Goal: Contribute content: Contribute content

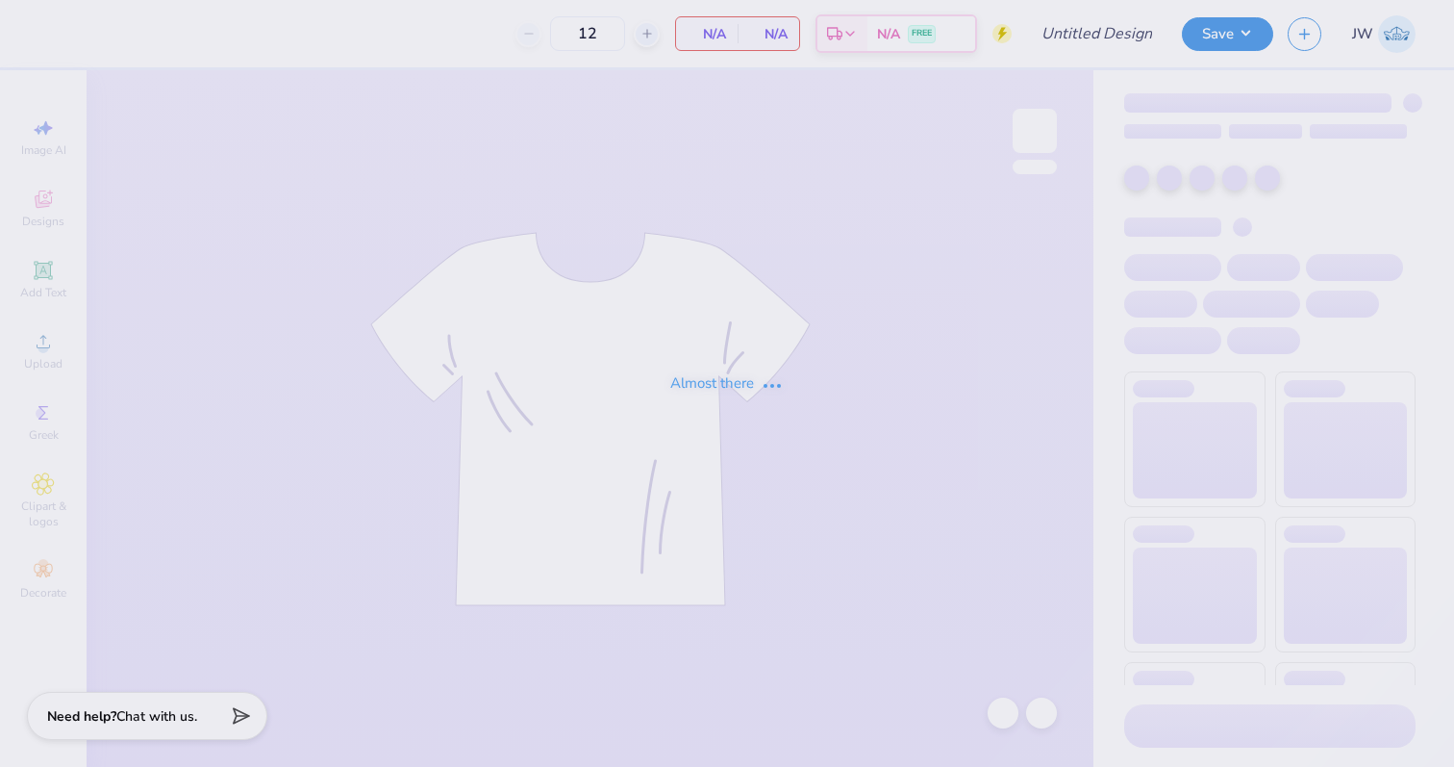
type input "DPE Tank"
type input "50"
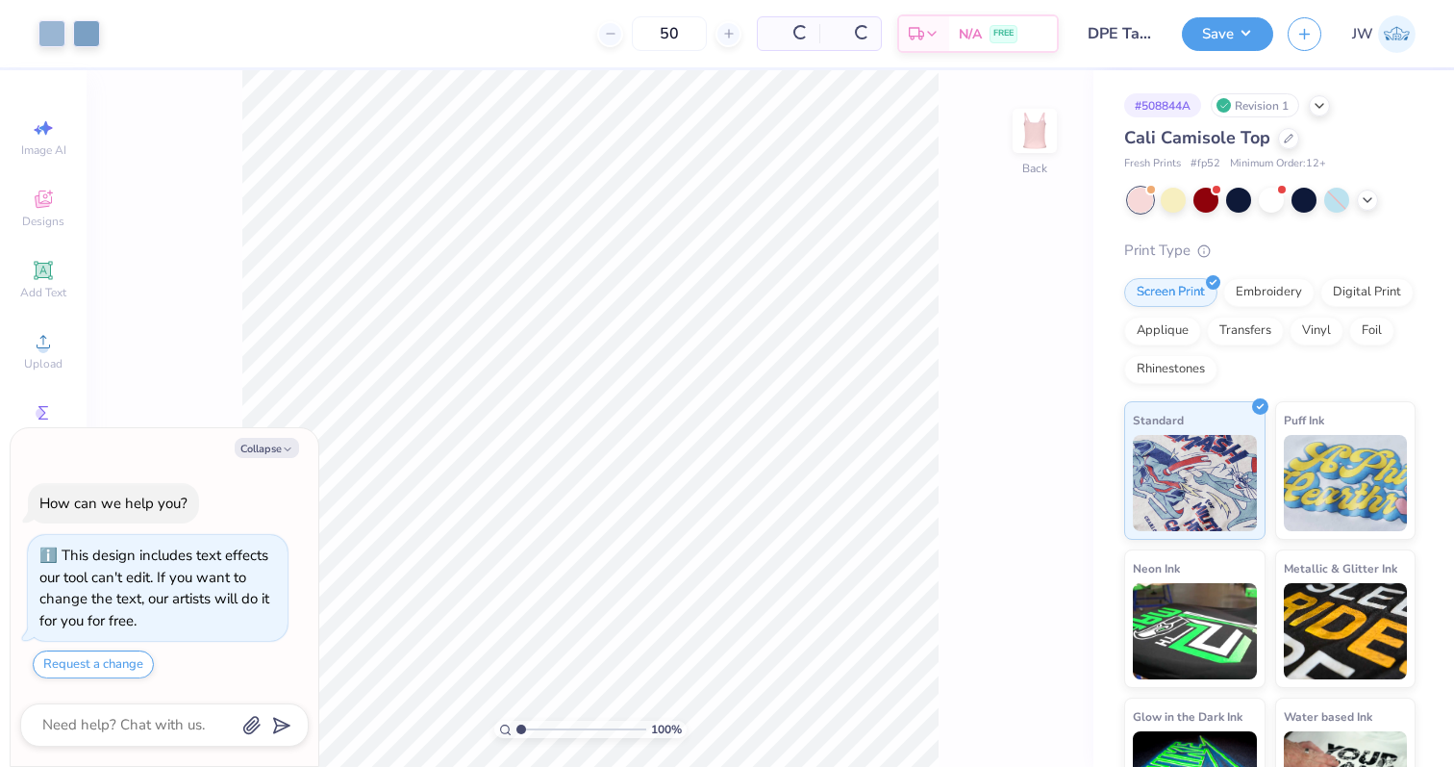
scroll to position [54, 0]
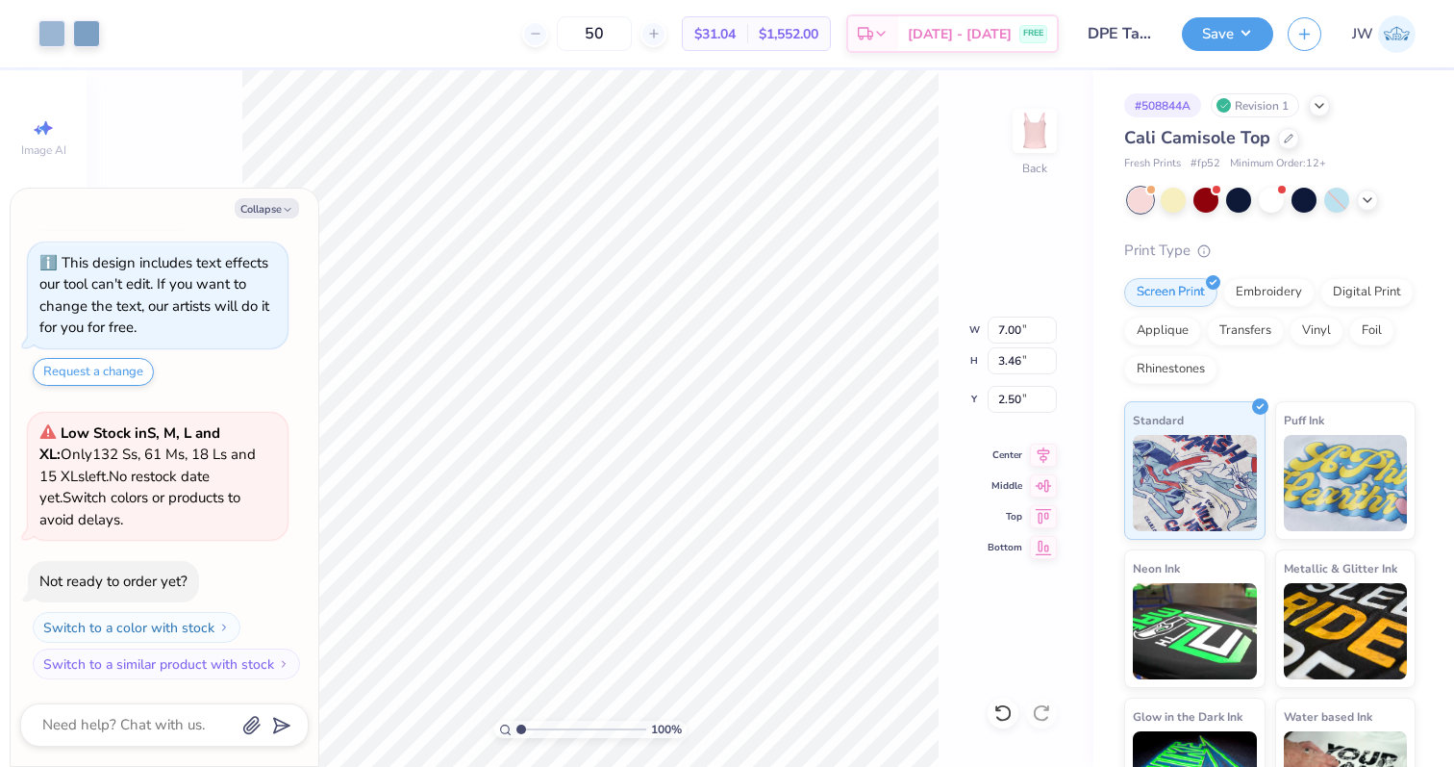
type textarea "x"
type input "6.08"
type input "3.01"
type textarea "x"
type input "3.84"
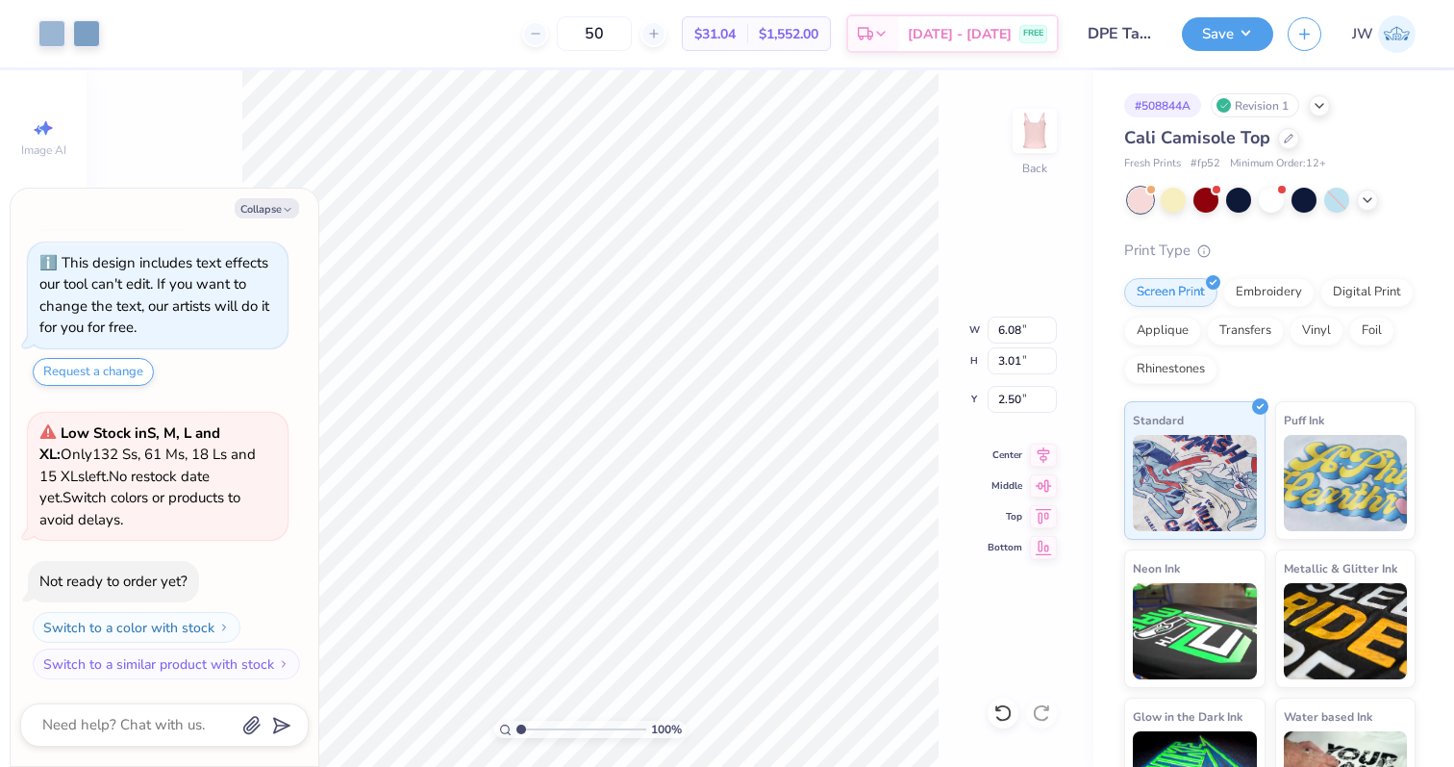
type input "1.90"
type textarea "x"
type input "2.48"
click at [1367, 196] on icon at bounding box center [1367, 197] width 15 height 15
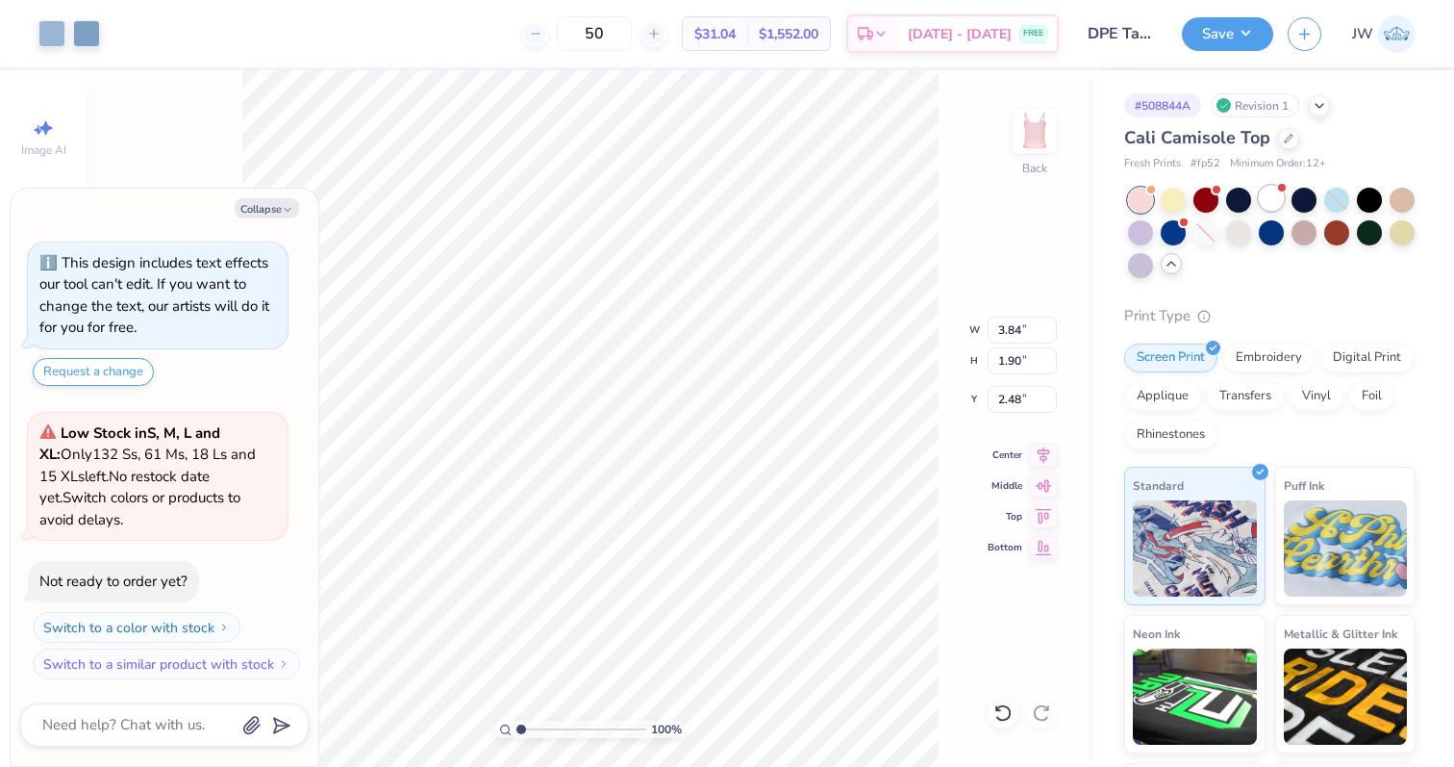
click at [1282, 196] on div at bounding box center [1271, 198] width 25 height 25
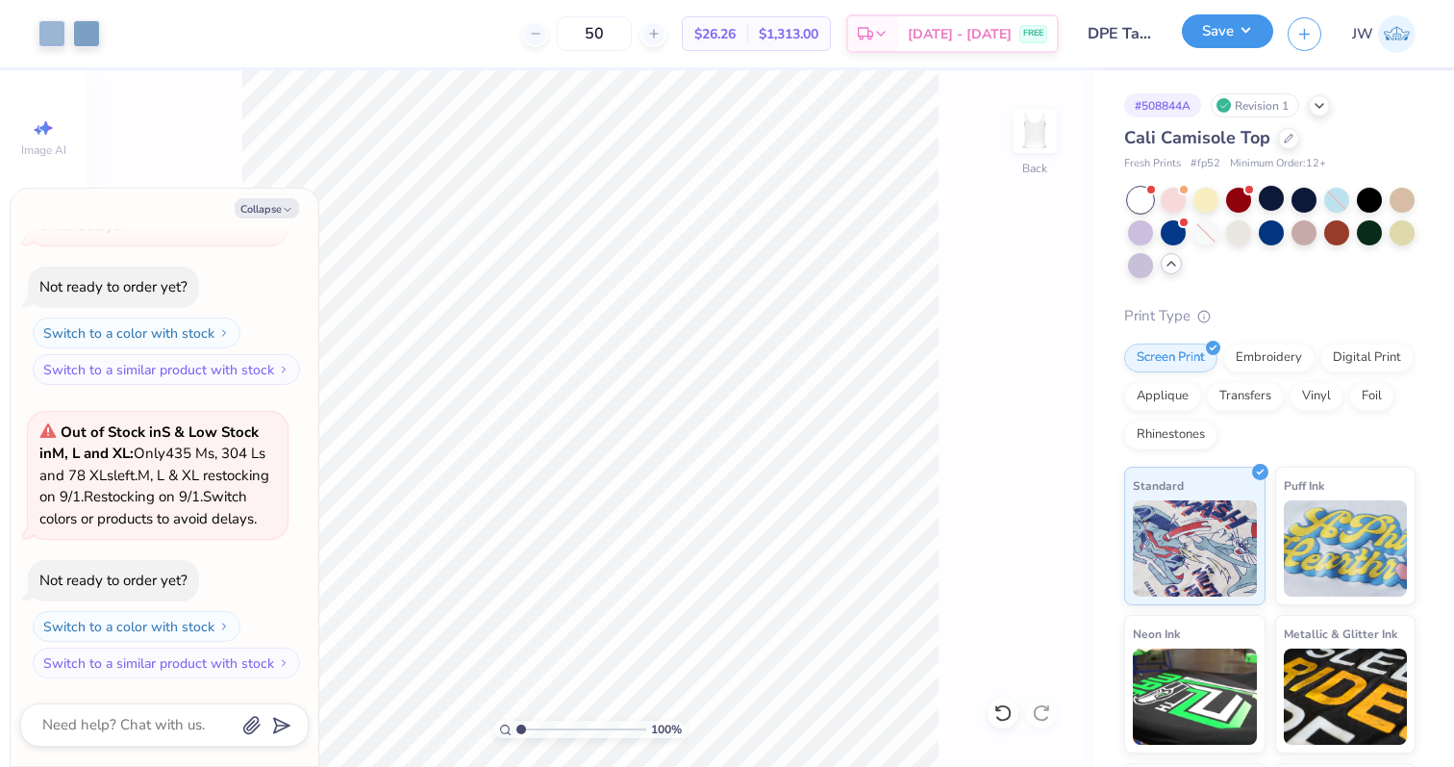
click at [1220, 42] on button "Save" at bounding box center [1227, 31] width 91 height 34
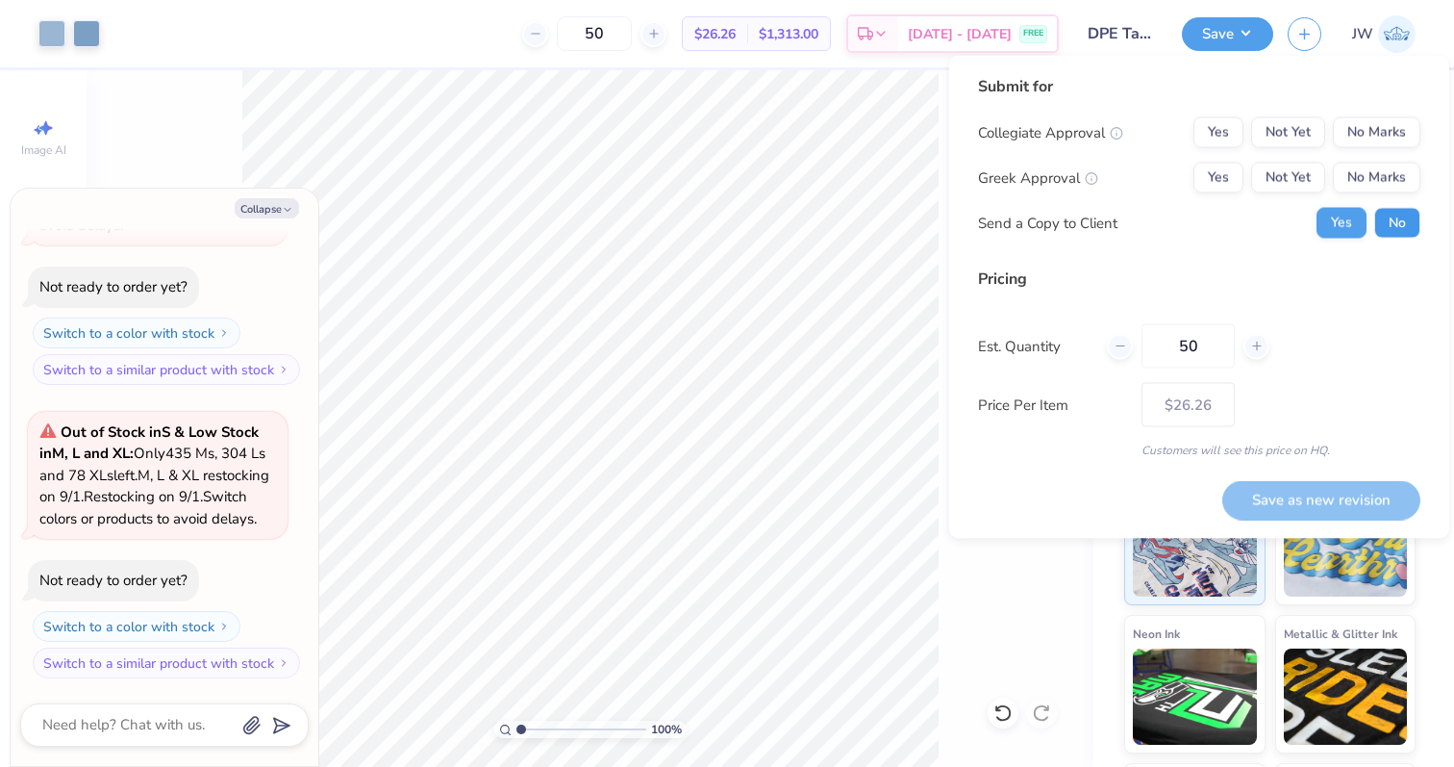
click at [1410, 229] on button "No" at bounding box center [1398, 223] width 46 height 31
type textarea "x"
click at [1188, 175] on div "Greek Approval Yes Not Yet No Marks" at bounding box center [1199, 178] width 442 height 31
click at [1207, 168] on button "Yes" at bounding box center [1219, 178] width 50 height 31
click at [1402, 135] on button "No Marks" at bounding box center [1377, 132] width 88 height 31
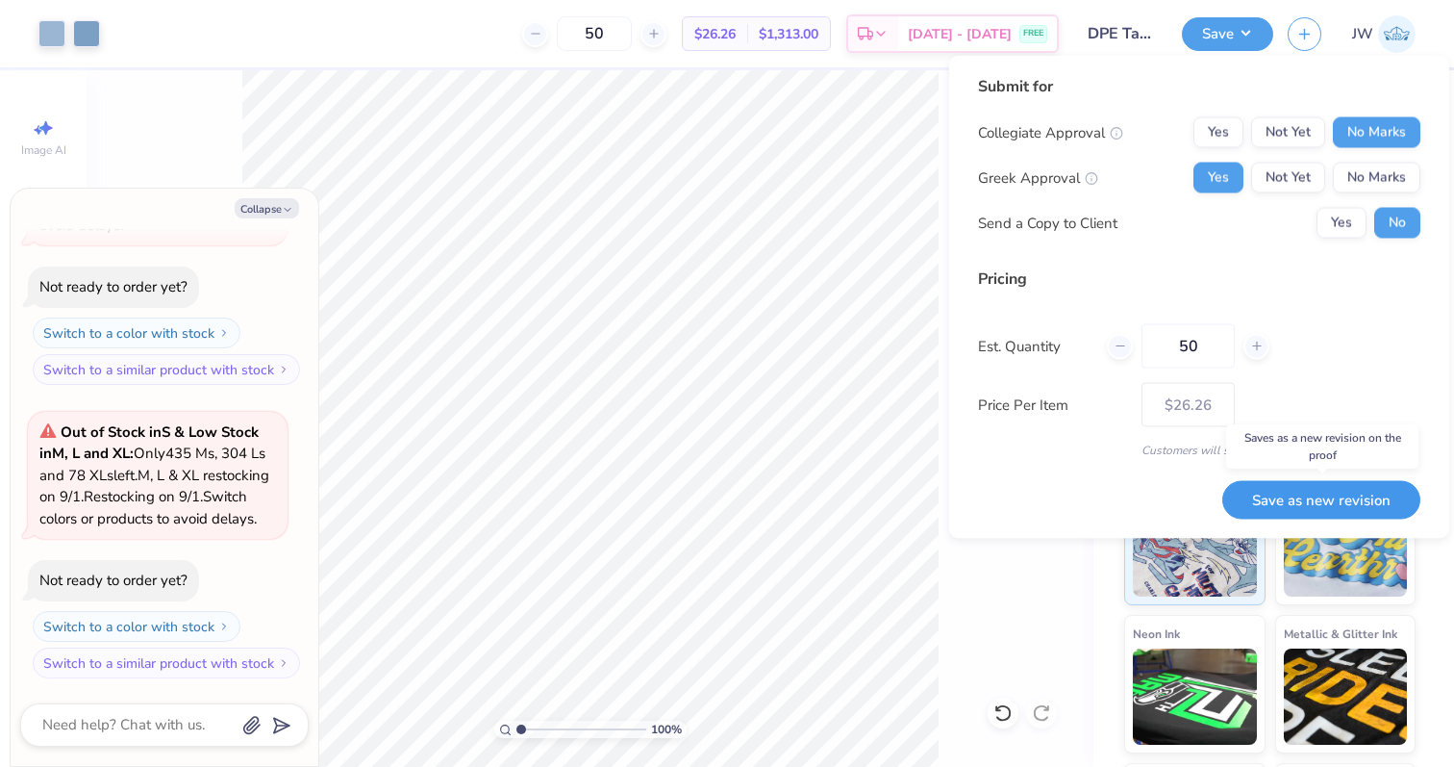
click at [1290, 492] on button "Save as new revision" at bounding box center [1322, 499] width 198 height 39
type input "$26.26"
type textarea "x"
